Goal: Task Accomplishment & Management: Use online tool/utility

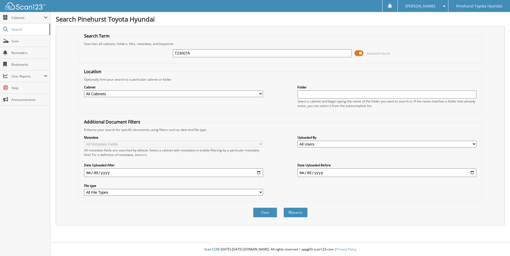
type input "T23007A"
click at [283, 208] on button "Search" at bounding box center [295, 213] width 24 height 10
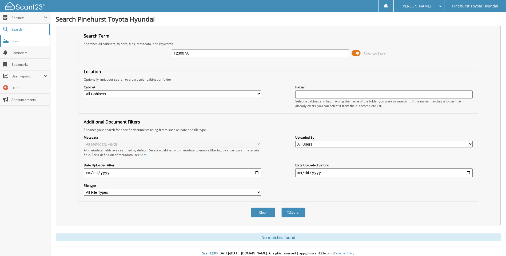
click at [19, 40] on span "Scan" at bounding box center [29, 41] width 36 height 5
